Goal: Information Seeking & Learning: Learn about a topic

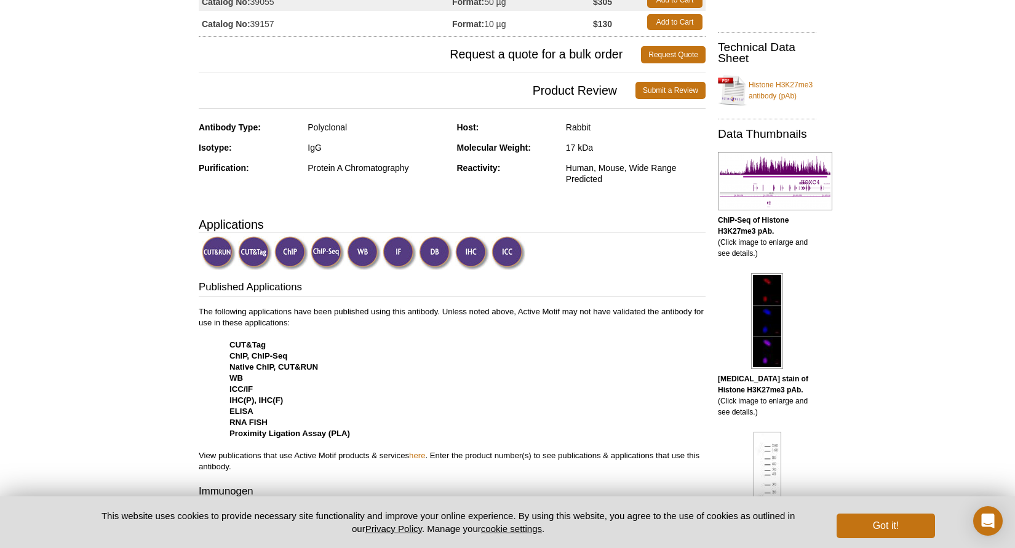
scroll to position [166, 0]
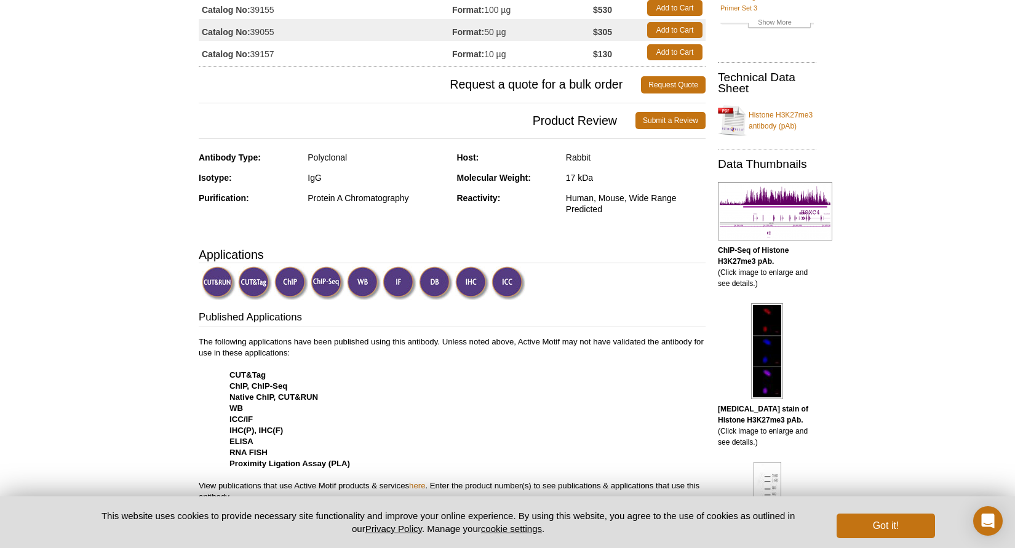
click at [218, 280] on img at bounding box center [219, 283] width 34 height 34
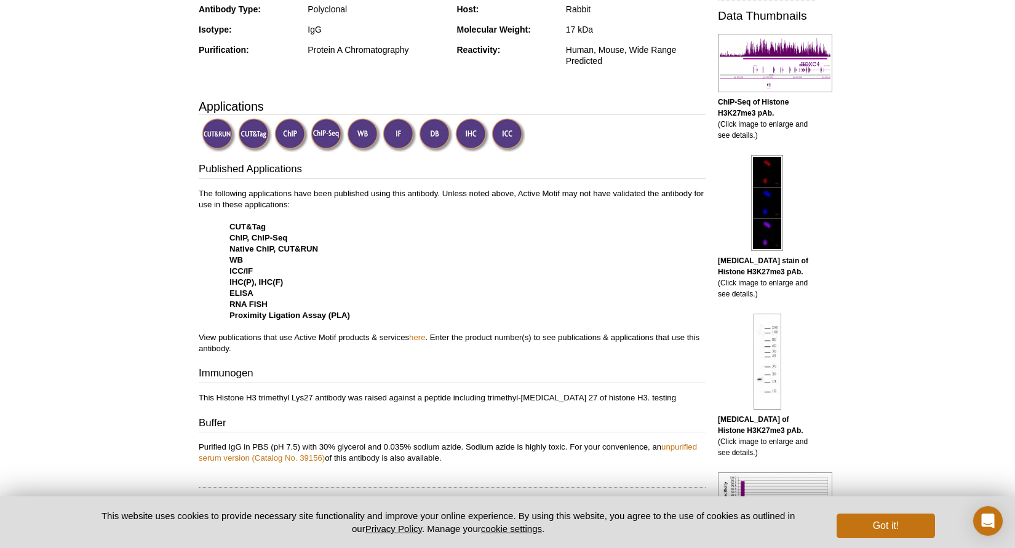
scroll to position [397, 0]
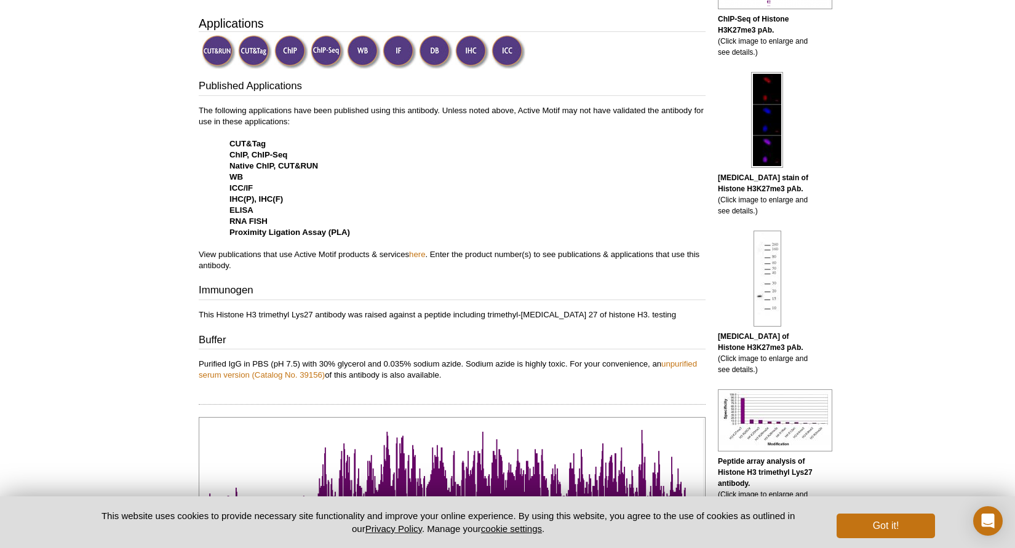
click at [255, 145] on strong "CUT&Tag" at bounding box center [247, 143] width 36 height 9
drag, startPoint x: 228, startPoint y: 166, endPoint x: 325, endPoint y: 165, distance: 97.2
click at [325, 165] on p "The following applications have been published using this antibody. Unless note…" at bounding box center [452, 188] width 507 height 166
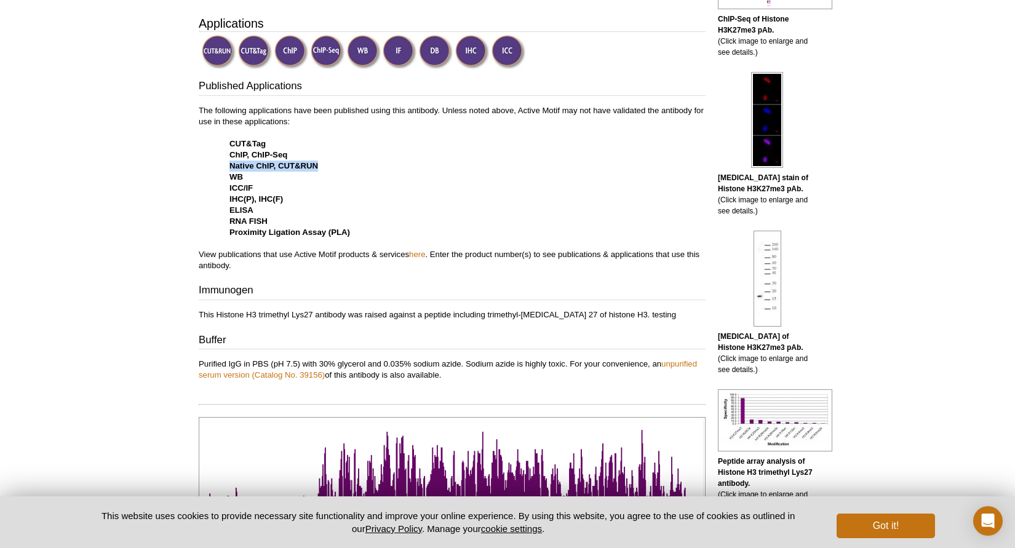
click at [325, 165] on p "The following applications have been published using this antibody. Unless note…" at bounding box center [452, 188] width 507 height 166
drag, startPoint x: 227, startPoint y: 145, endPoint x: 277, endPoint y: 145, distance: 50.4
click at [277, 145] on p "The following applications have been published using this antibody. Unless note…" at bounding box center [452, 188] width 507 height 166
